Goal: Task Accomplishment & Management: Manage account settings

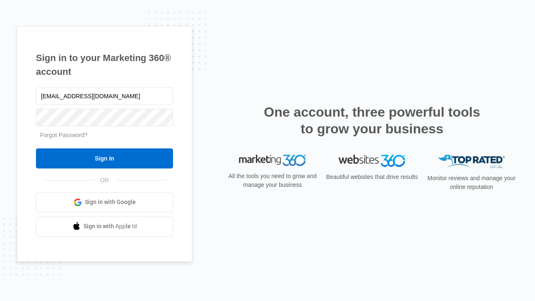
type input "[EMAIL_ADDRESS][DOMAIN_NAME]"
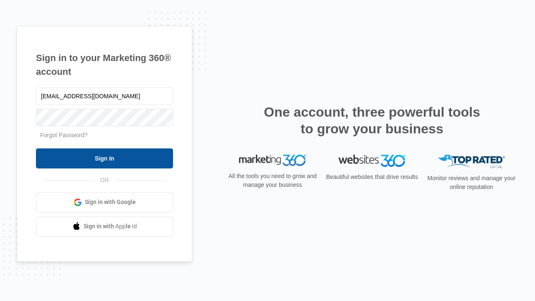
click at [104, 158] on input "Sign In" at bounding box center [104, 158] width 137 height 20
